Goal: Information Seeking & Learning: Learn about a topic

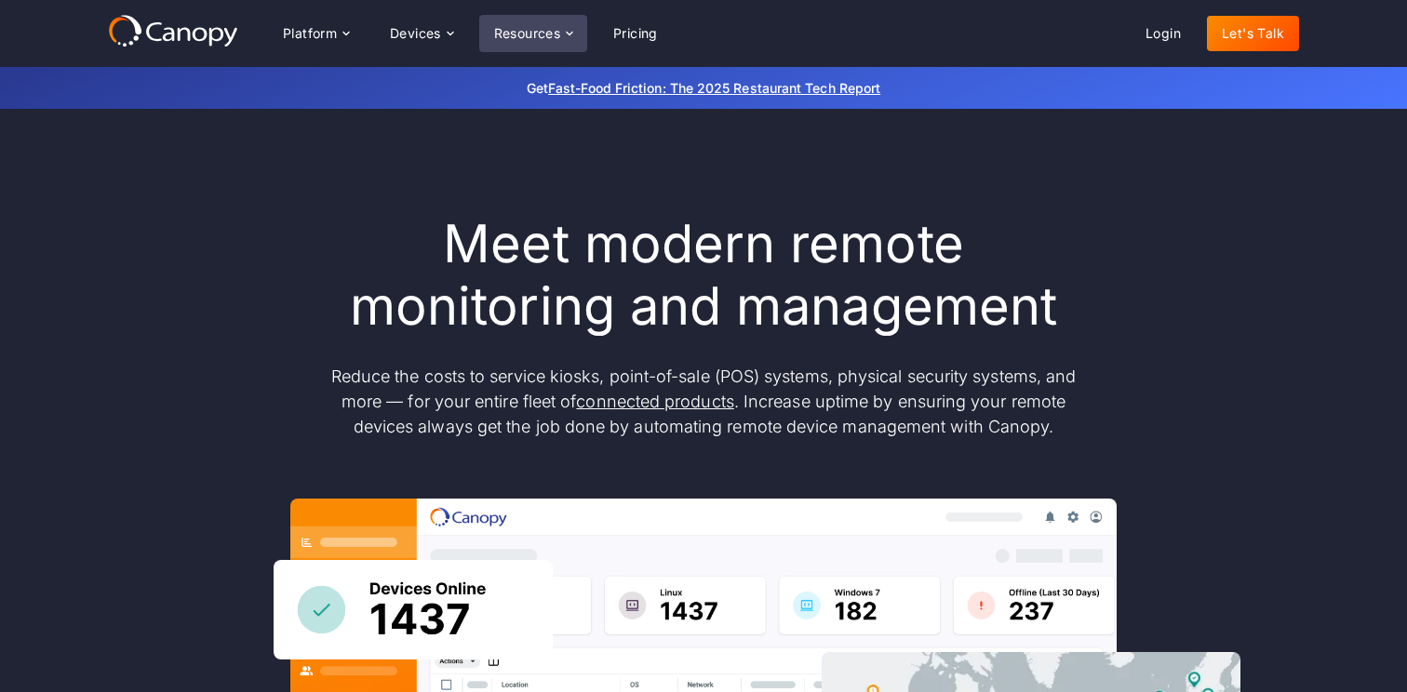
click at [558, 28] on div "Resources" at bounding box center [527, 33] width 67 height 13
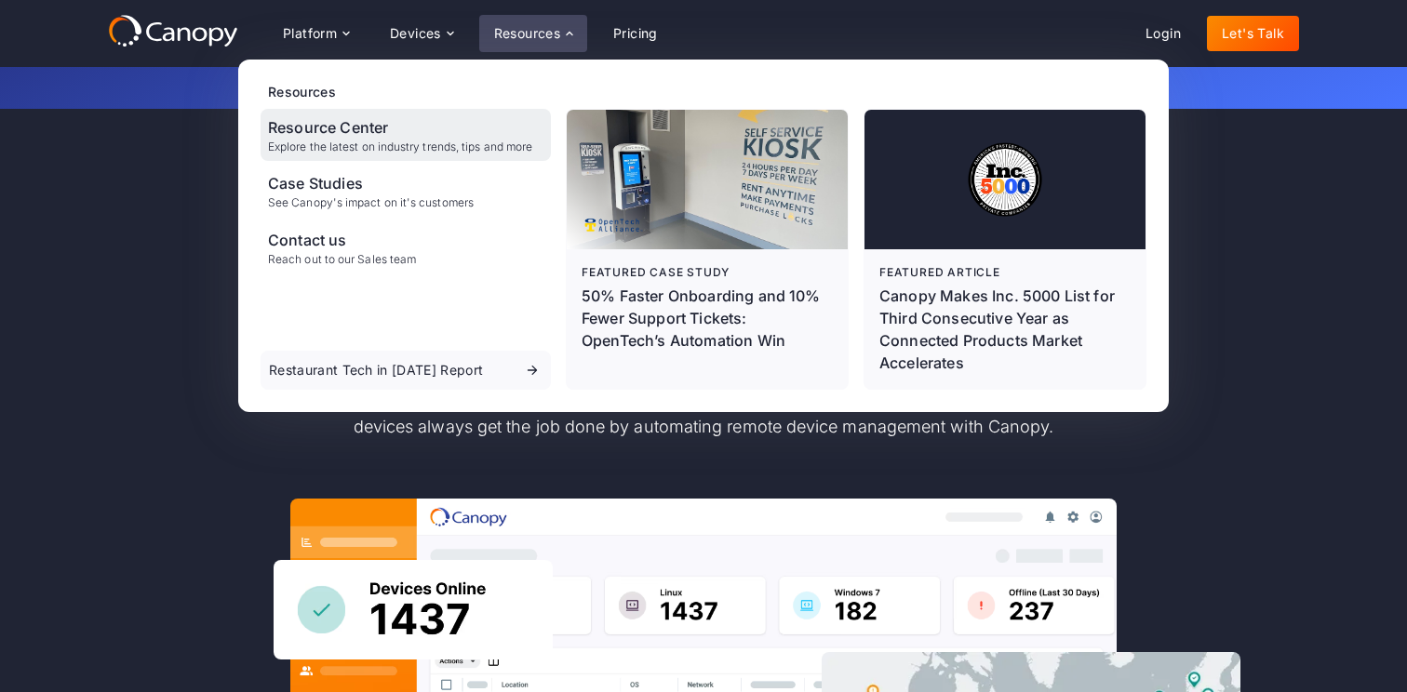
click at [368, 142] on div "Explore the latest on industry trends, tips and more" at bounding box center [400, 146] width 264 height 13
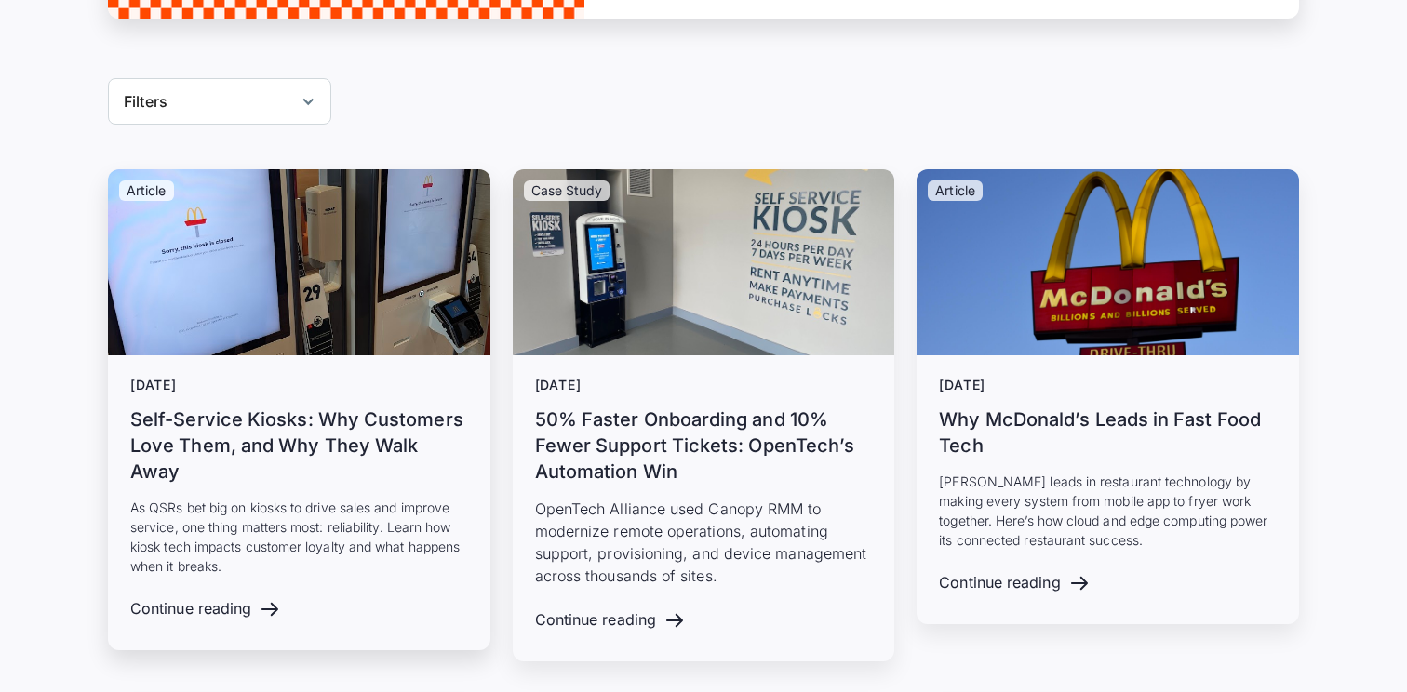
scroll to position [686, 0]
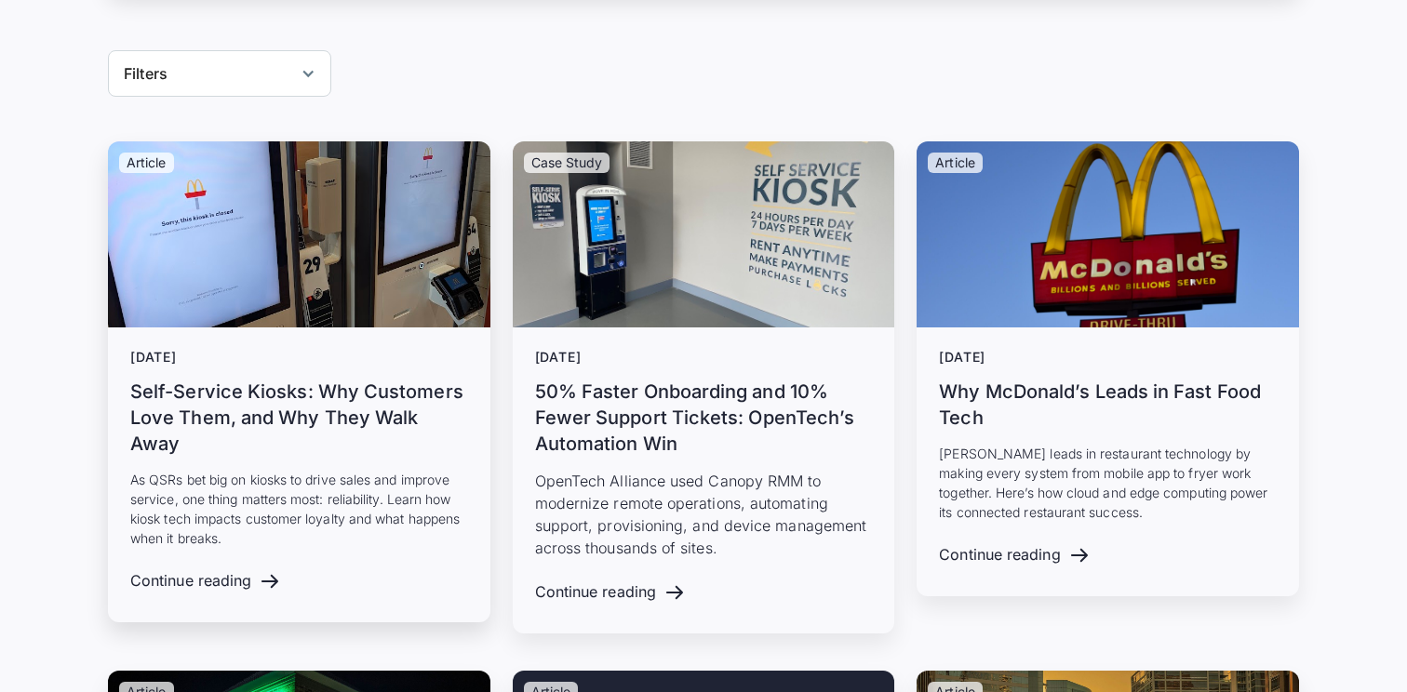
click at [325, 426] on h3 "Self-Service Kiosks: Why Customers Love Them, and Why They Walk Away" at bounding box center [299, 418] width 338 height 78
